Goal: Check status: Check status

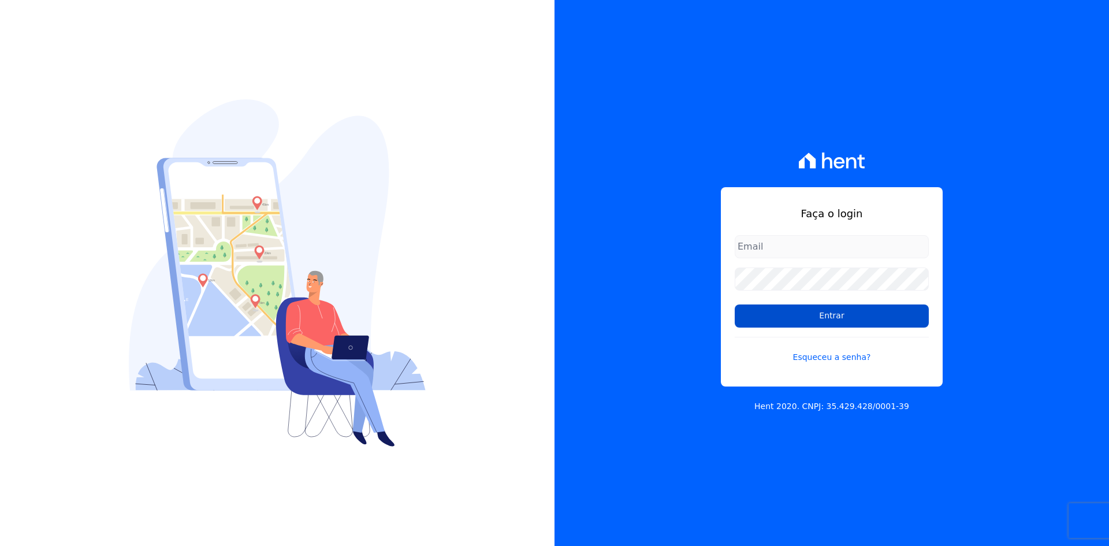
type input "[EMAIL_ADDRESS][DOMAIN_NAME]"
click at [838, 316] on input "Entrar" at bounding box center [832, 315] width 194 height 23
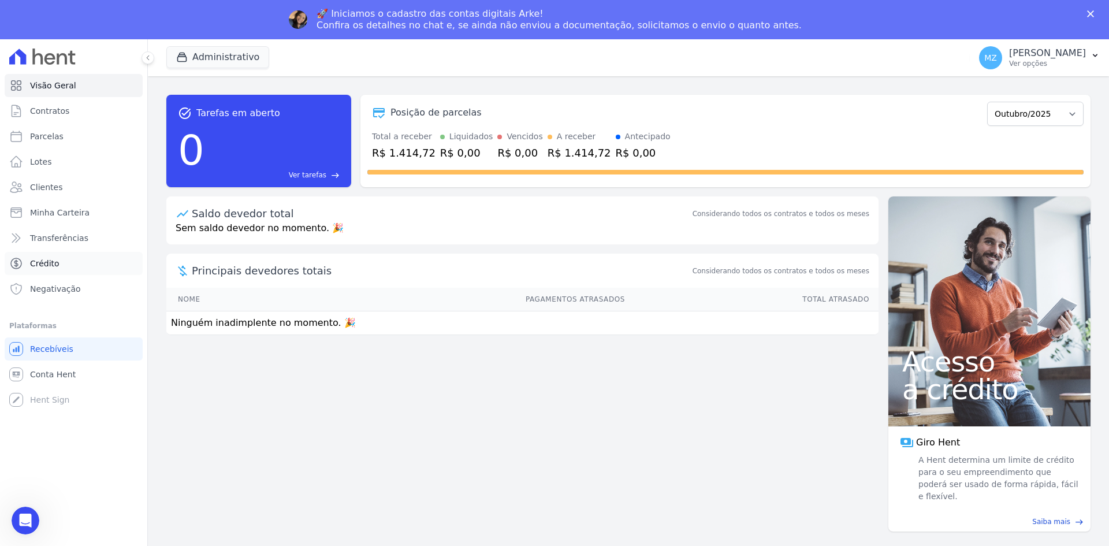
click at [47, 267] on span "Crédito" at bounding box center [44, 264] width 29 height 12
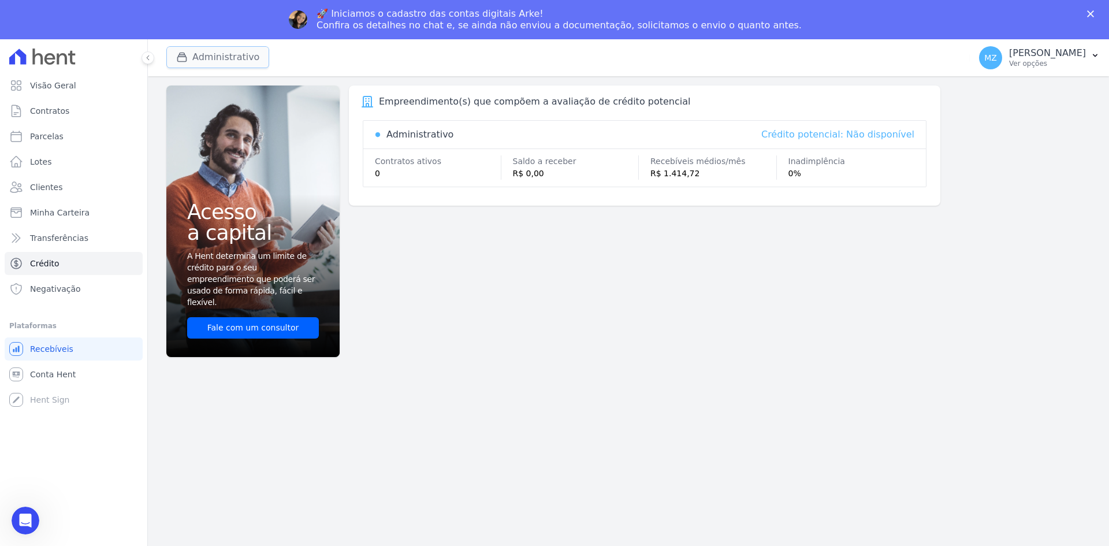
click at [229, 54] on button "Administrativo" at bounding box center [217, 57] width 103 height 22
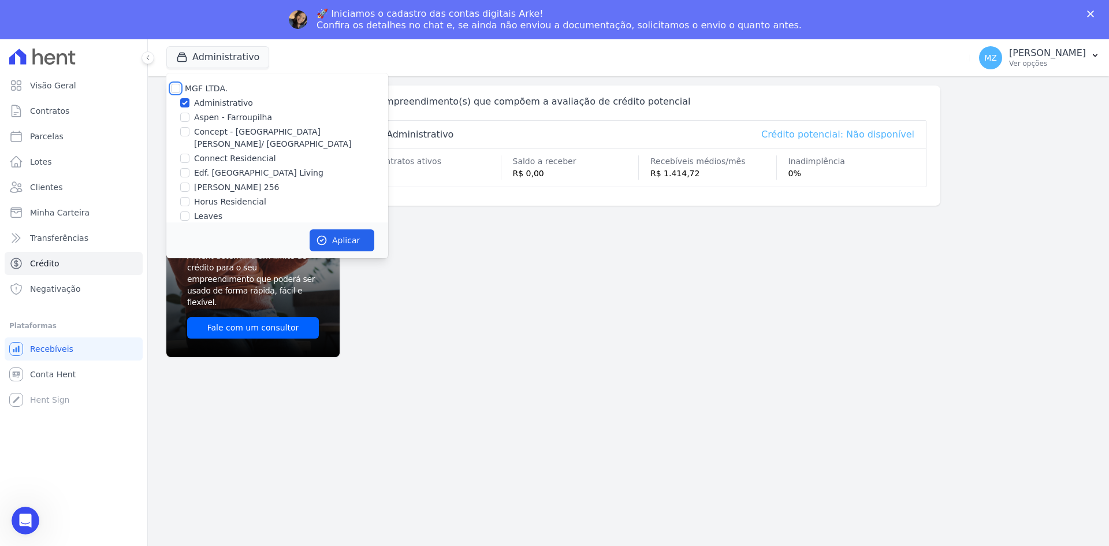
click at [177, 89] on input "MGF LTDA." at bounding box center [175, 88] width 9 height 9
checkbox input "true"
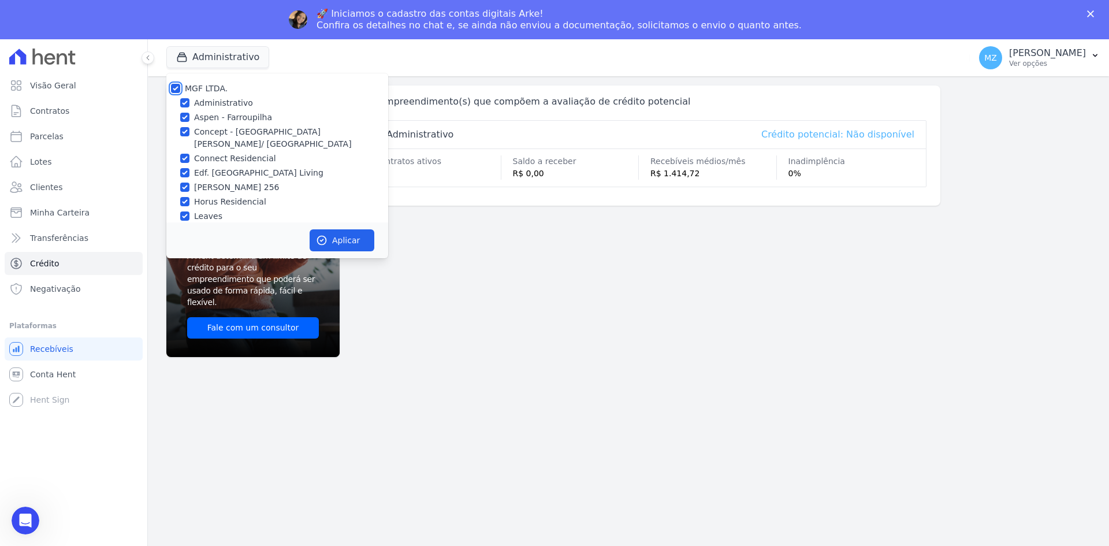
checkbox input "true"
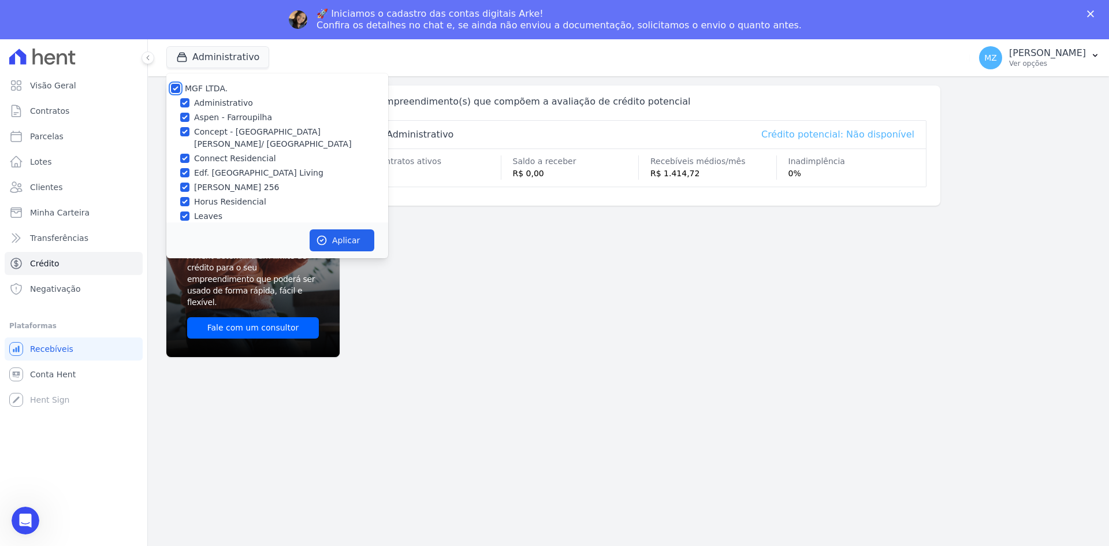
checkbox input "true"
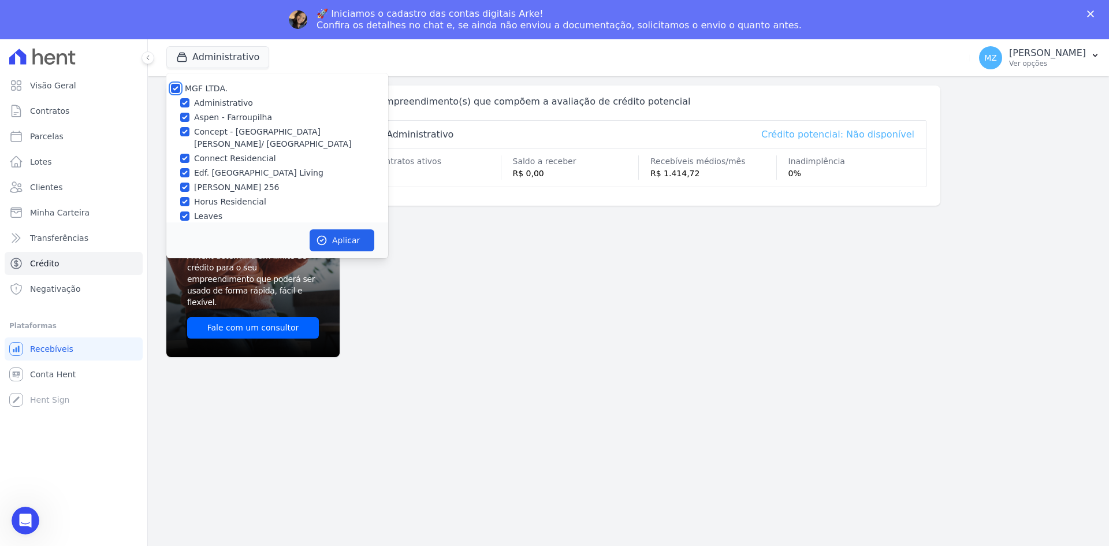
checkbox input "true"
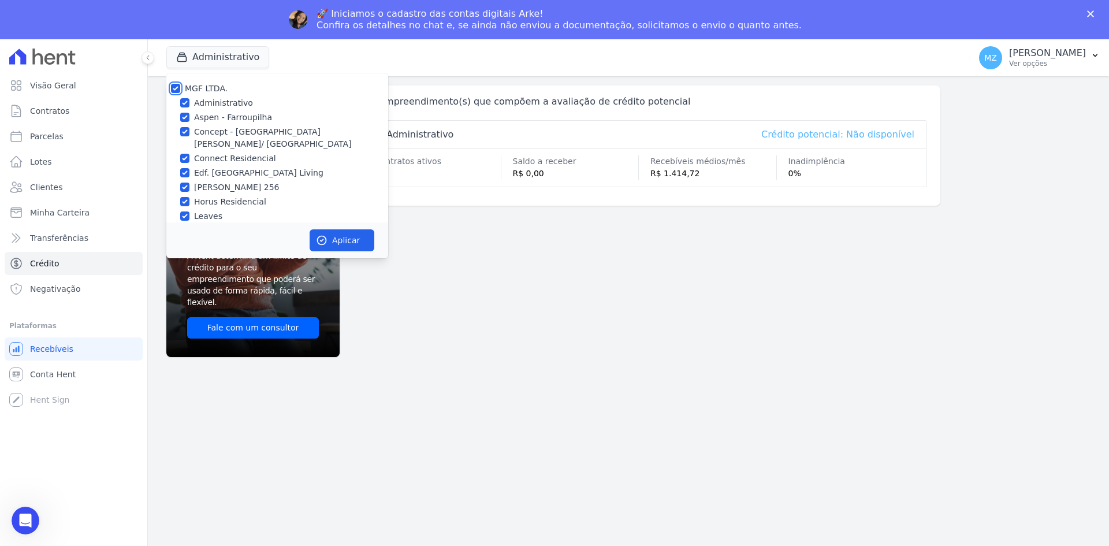
checkbox input "true"
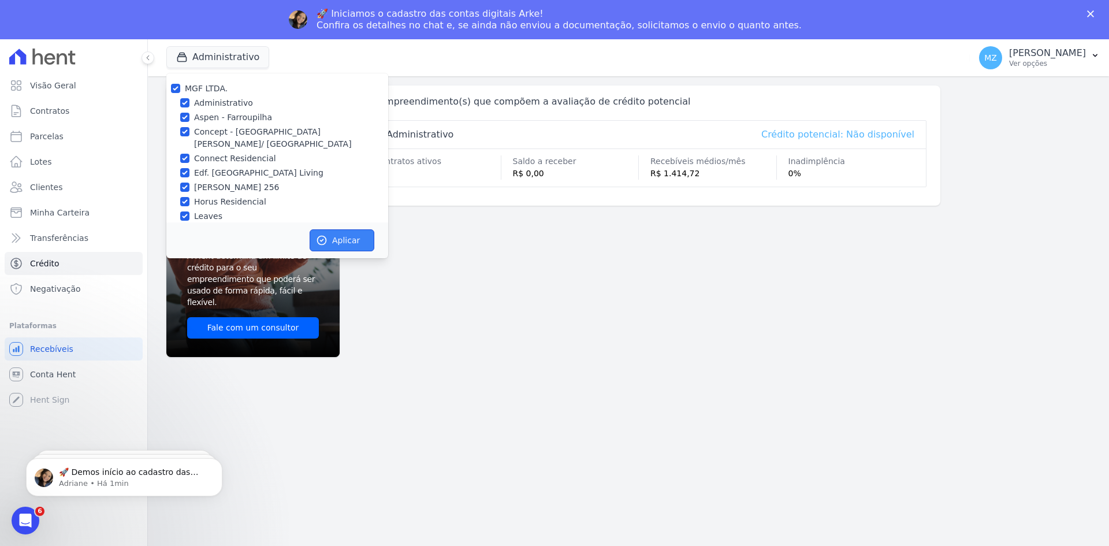
click at [324, 229] on button "Aplicar" at bounding box center [342, 240] width 65 height 22
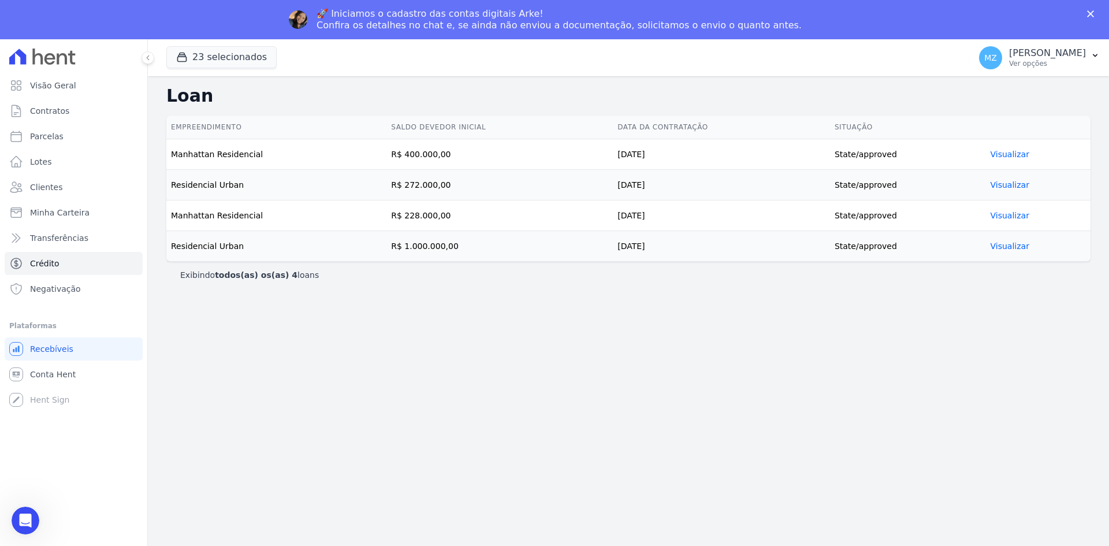
click at [1093, 11] on polygon "Fechar" at bounding box center [1090, 13] width 7 height 7
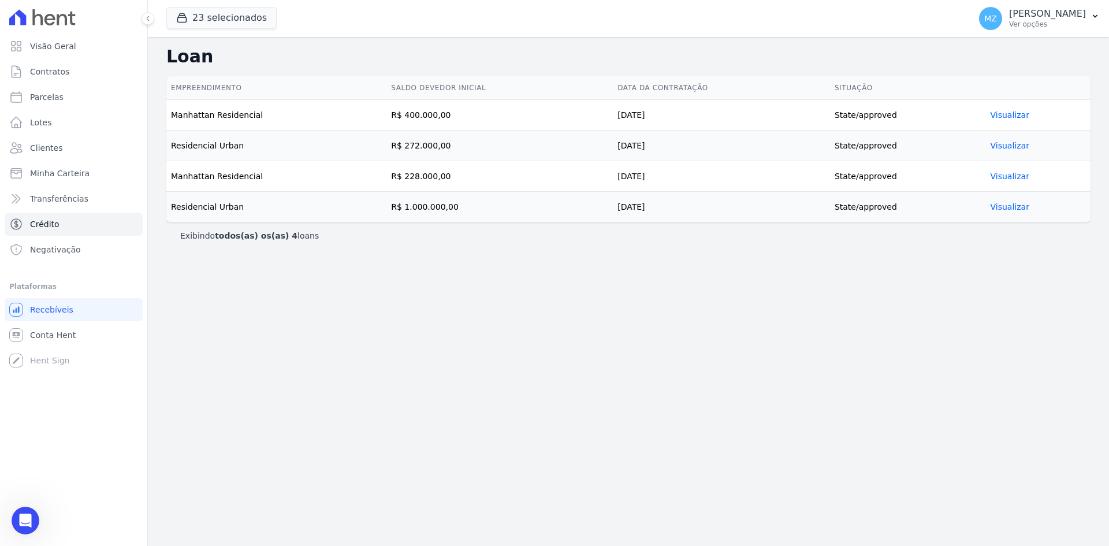
click at [1012, 114] on link "Visualizar" at bounding box center [1009, 114] width 39 height 9
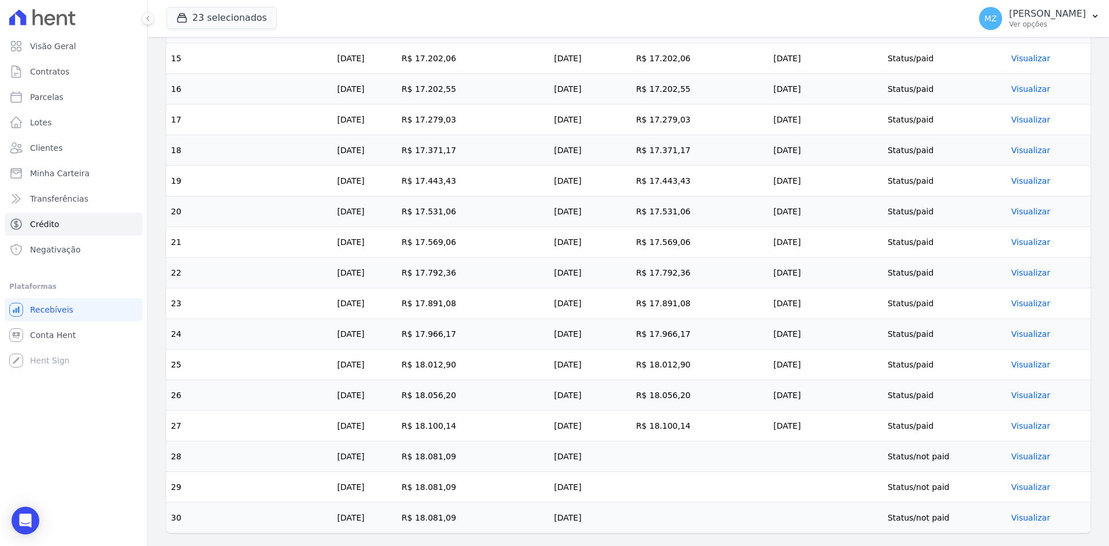
scroll to position [819, 0]
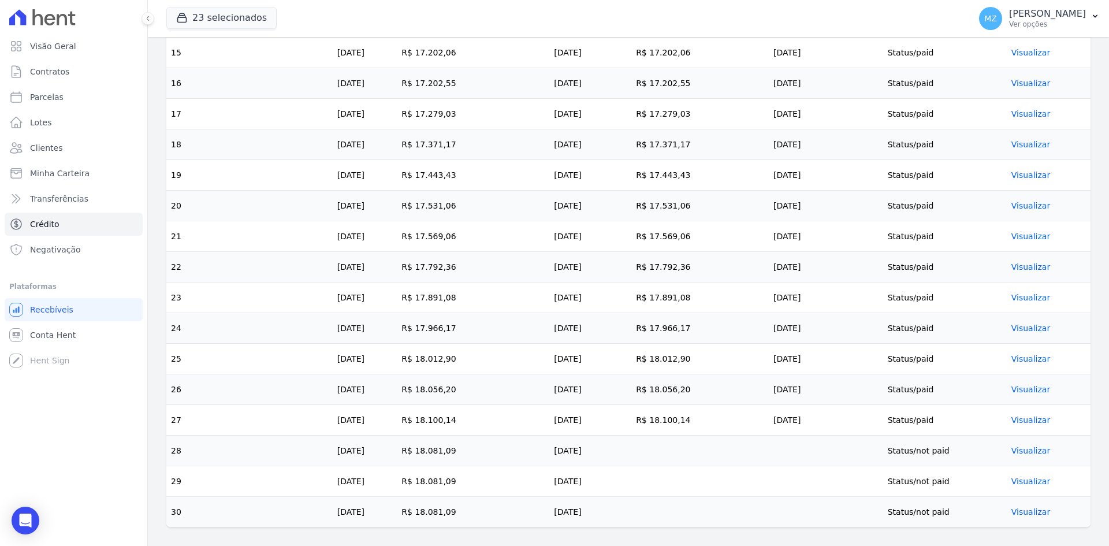
click at [1033, 454] on link "Visualizar" at bounding box center [1030, 450] width 39 height 9
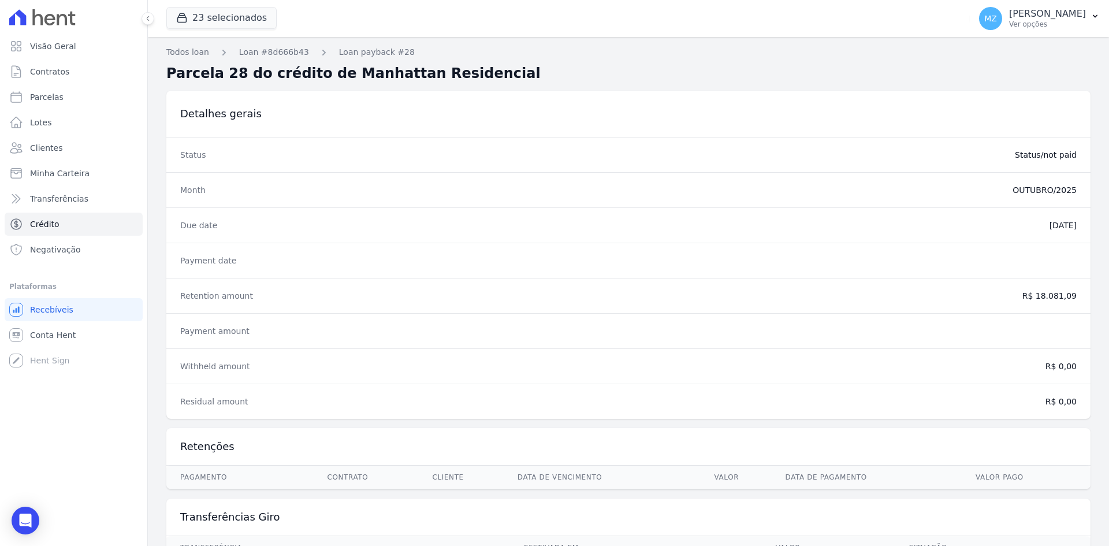
drag, startPoint x: 1035, startPoint y: 293, endPoint x: 1066, endPoint y: 296, distance: 31.3
click at [1066, 296] on dd "R$ 18.081,09" at bounding box center [779, 296] width 594 height 12
copy dd "18.081,09"
